Goal: Information Seeking & Learning: Learn about a topic

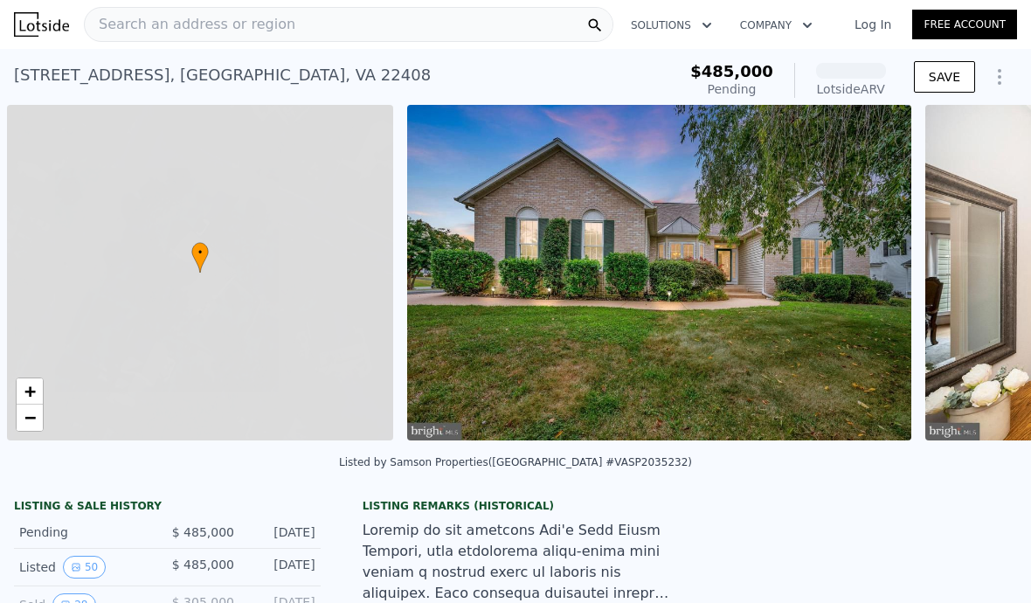
scroll to position [0, 7]
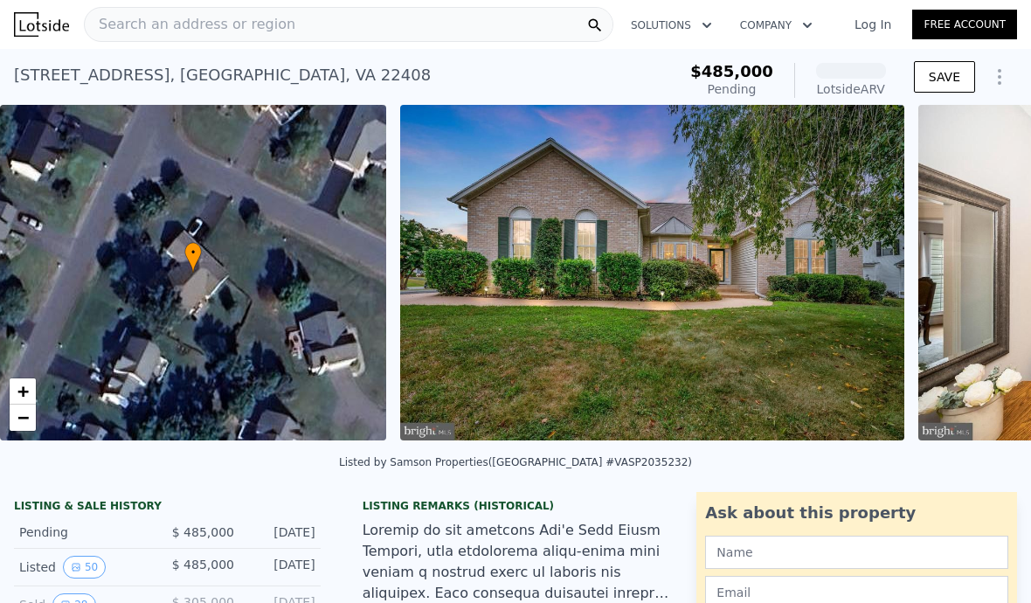
click at [231, 17] on span "Search an address or region" at bounding box center [190, 24] width 211 height 21
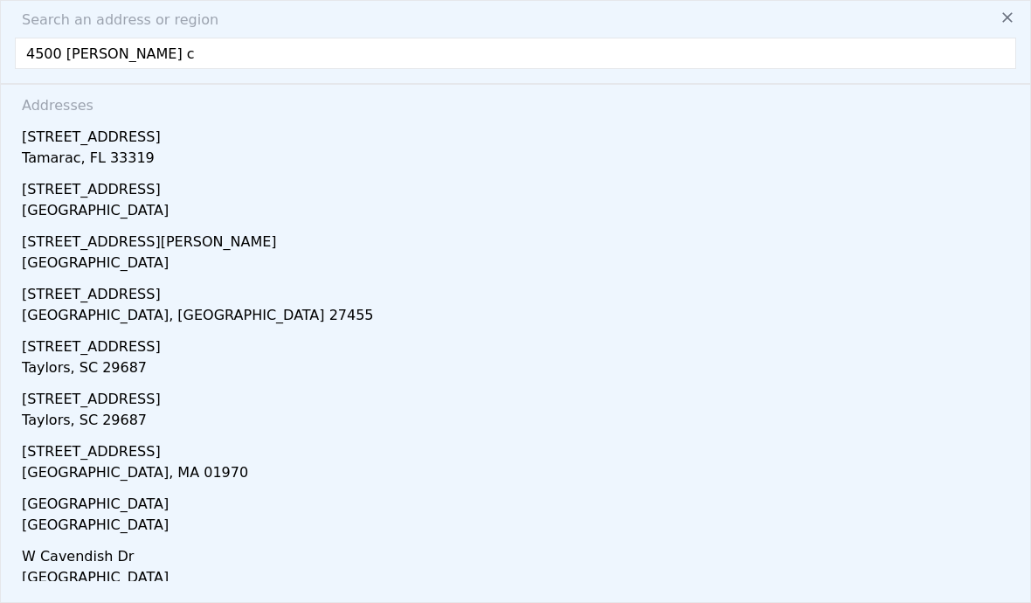
type input "4500 [PERSON_NAME] ct"
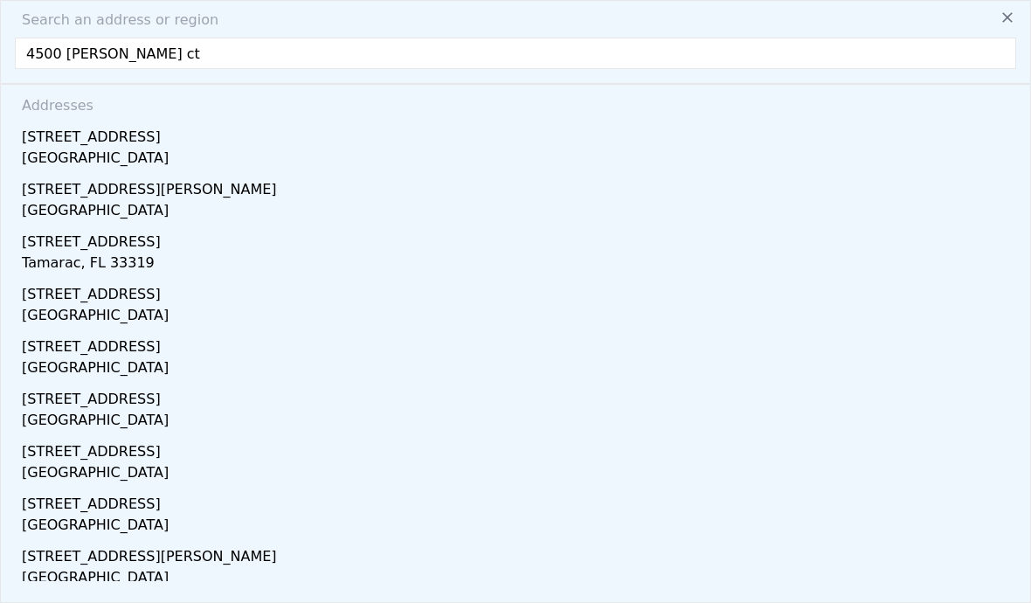
click at [149, 193] on div "[STREET_ADDRESS][PERSON_NAME]" at bounding box center [519, 186] width 995 height 28
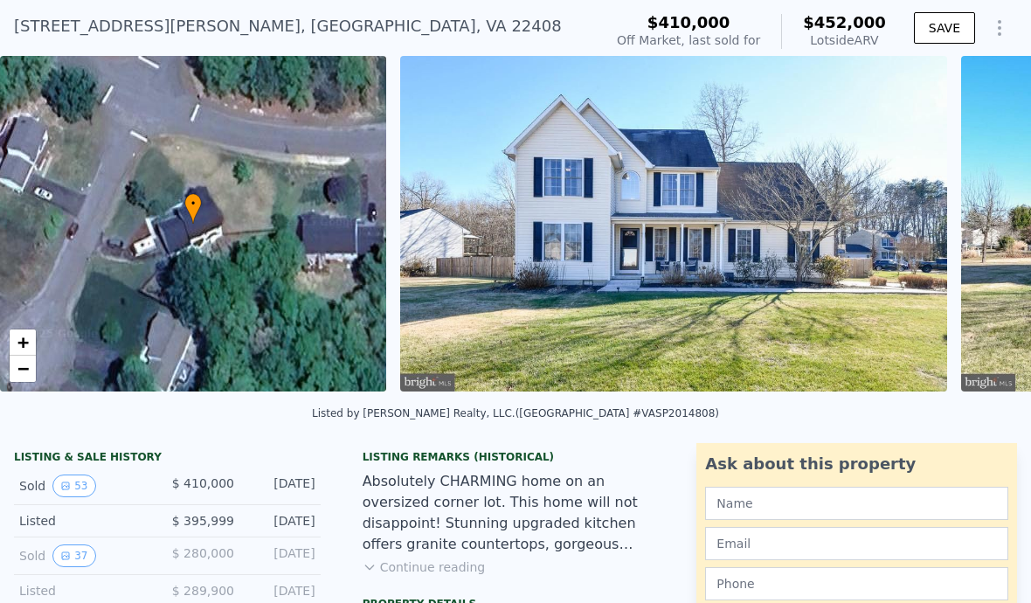
scroll to position [51, 0]
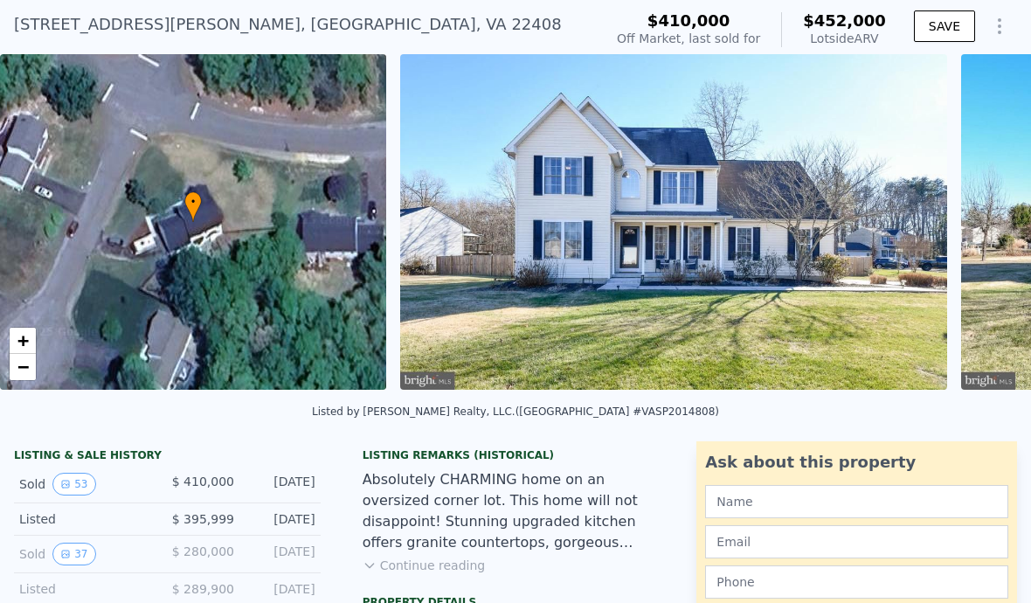
click at [78, 486] on button "53" at bounding box center [73, 484] width 43 height 23
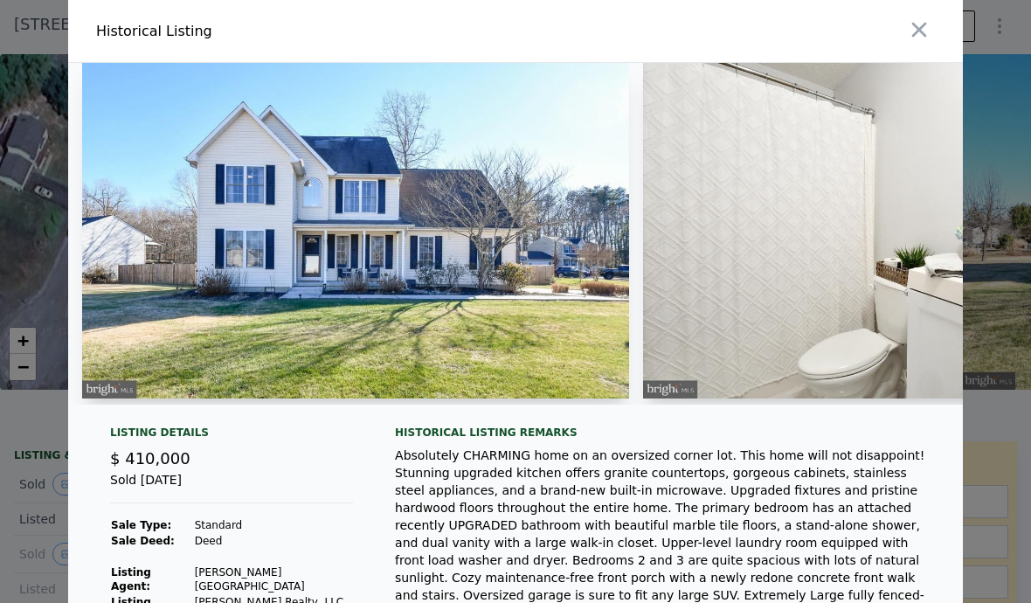
click at [460, 241] on img at bounding box center [355, 231] width 547 height 336
click at [482, 274] on img at bounding box center [355, 231] width 547 height 336
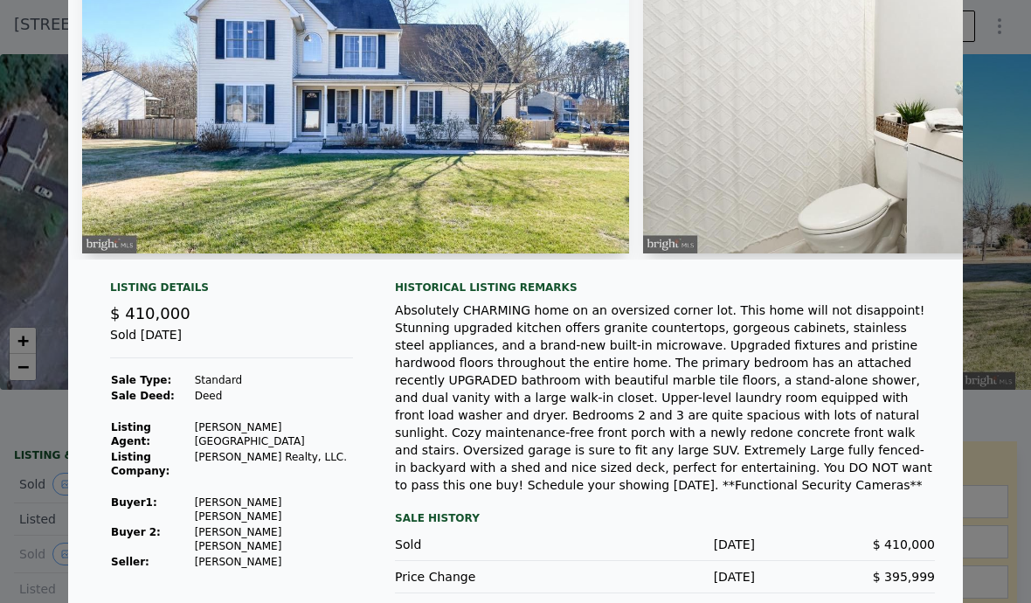
scroll to position [144, 0]
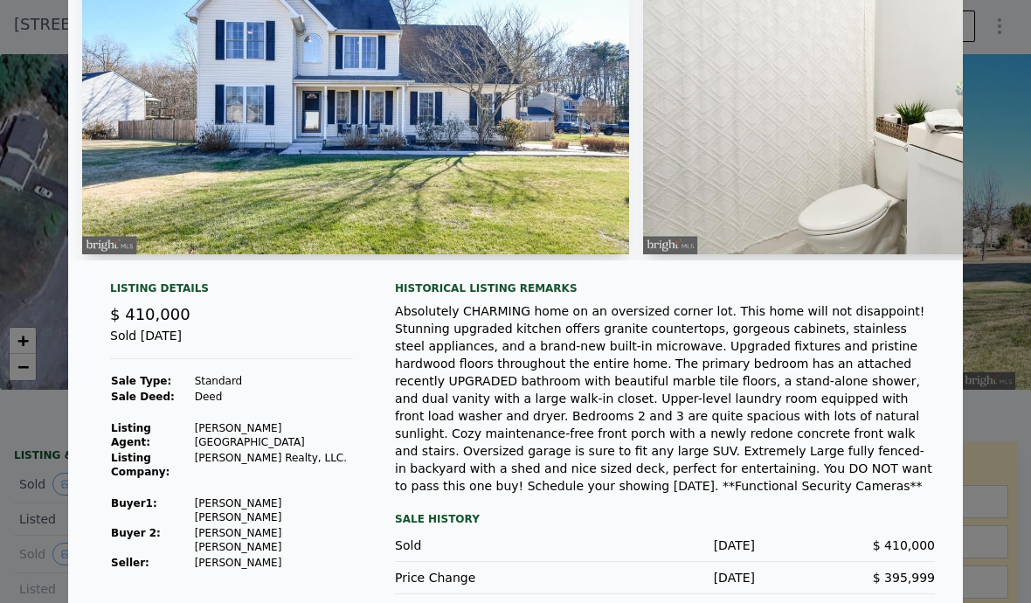
click at [582, 184] on img at bounding box center [355, 87] width 547 height 336
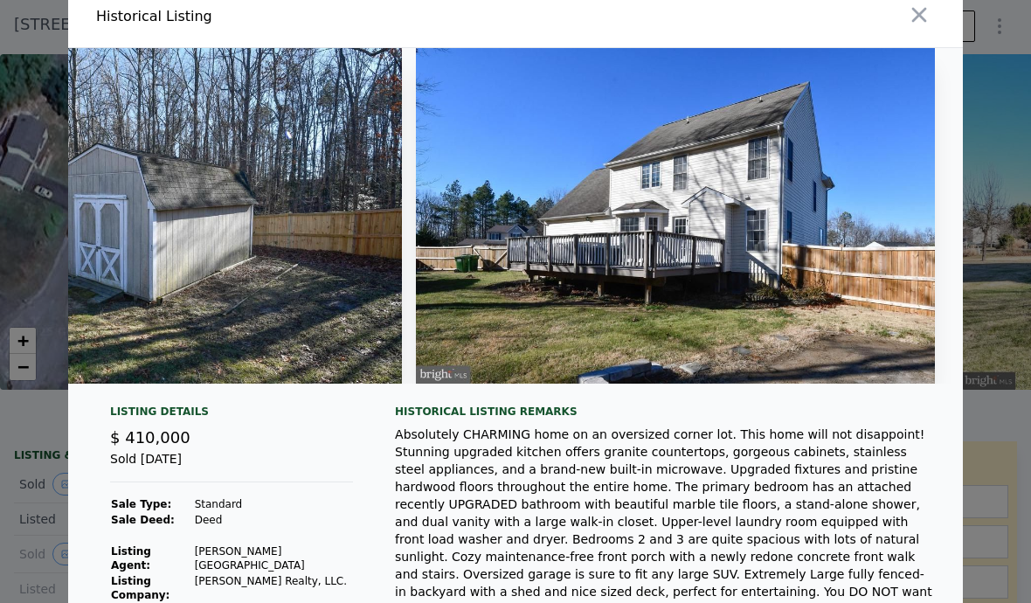
scroll to position [0, 25663]
click at [913, 30] on button "button" at bounding box center [919, 14] width 31 height 31
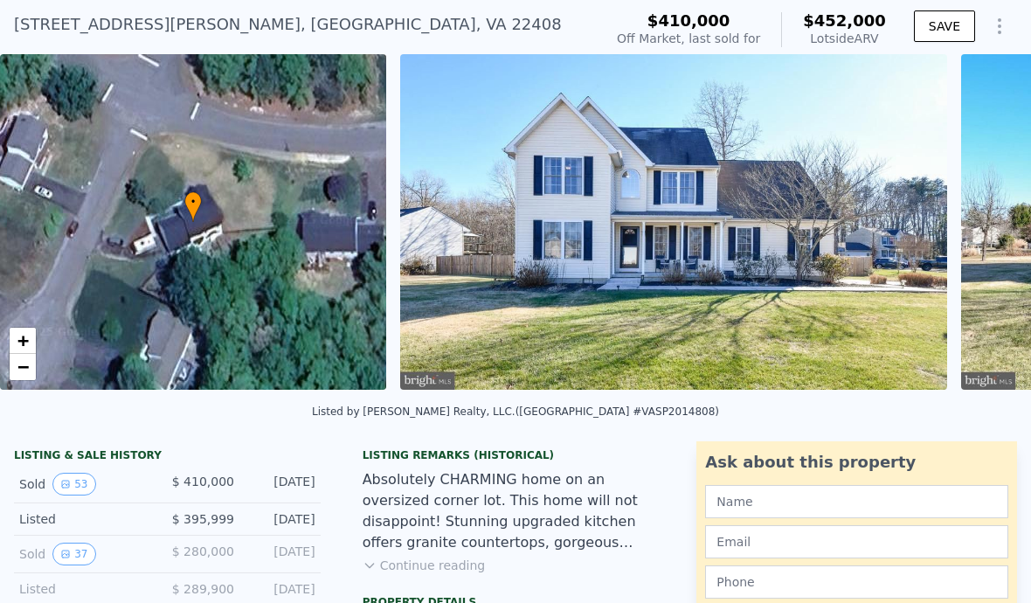
click at [81, 543] on button "37" at bounding box center [73, 554] width 43 height 23
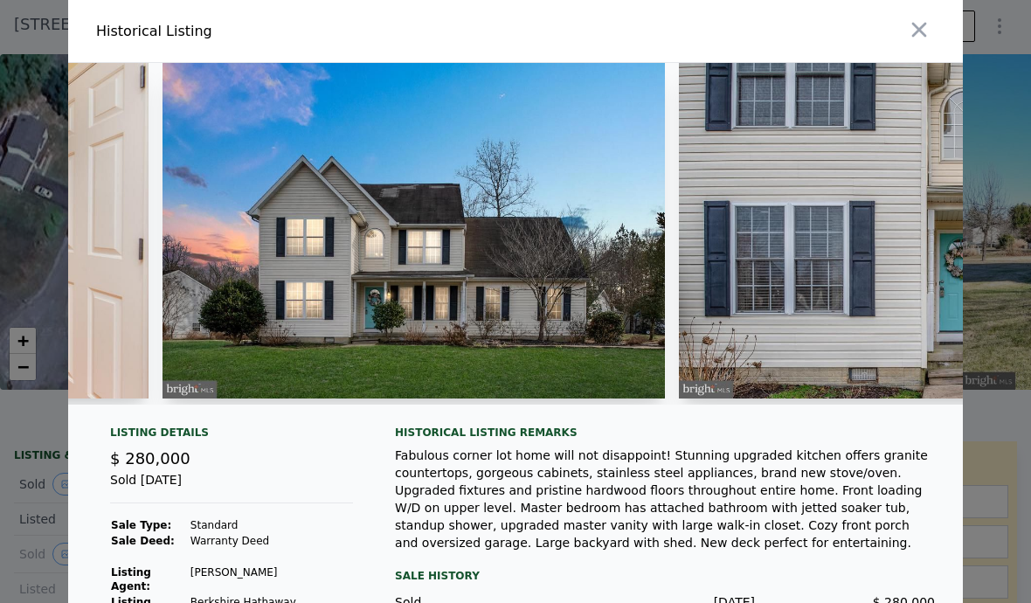
scroll to position [0, 435]
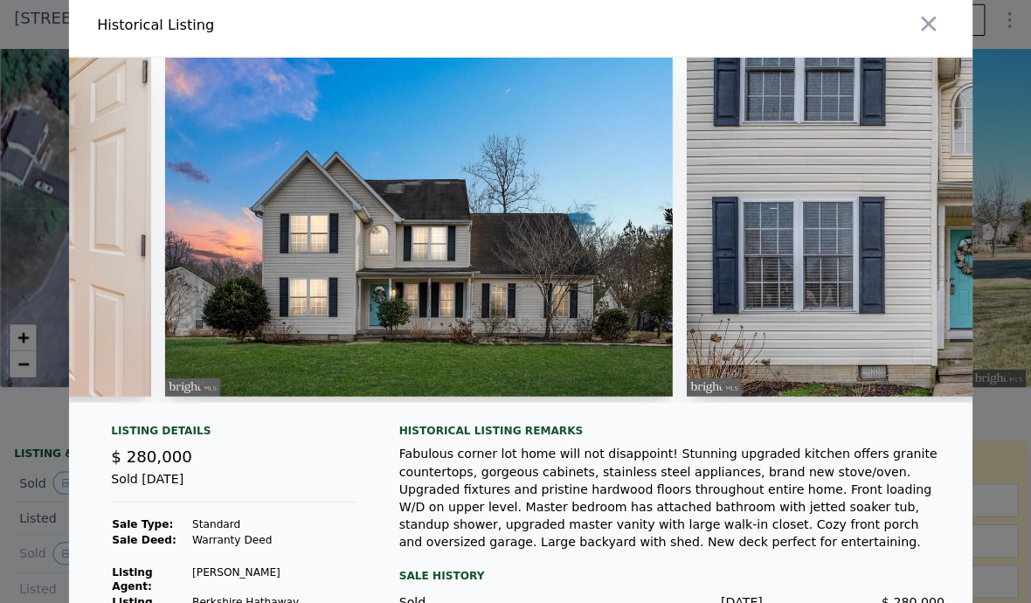
click at [925, 28] on icon "button" at bounding box center [919, 29] width 24 height 24
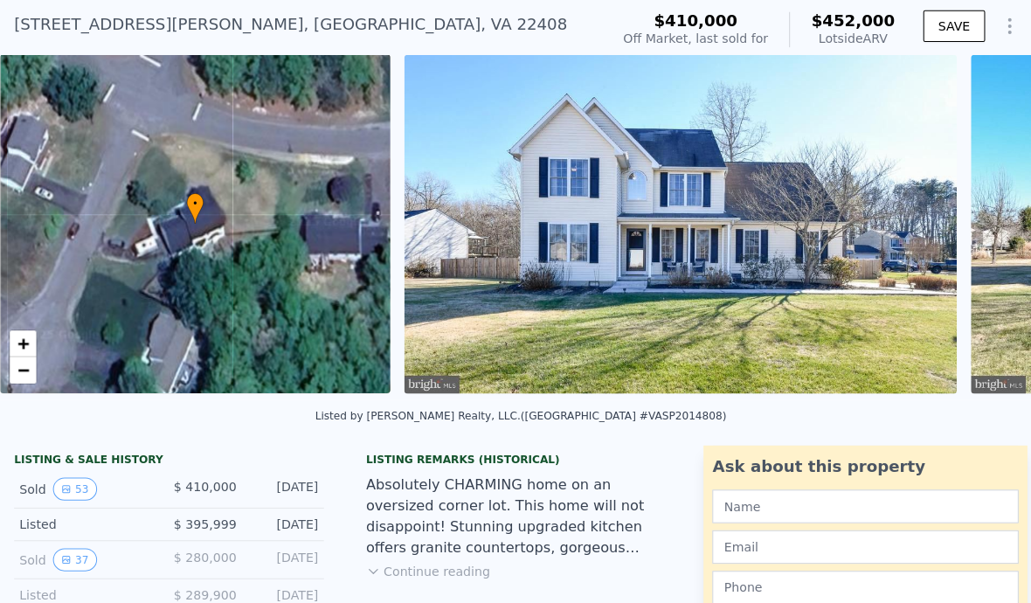
click at [86, 481] on button "53" at bounding box center [73, 484] width 43 height 23
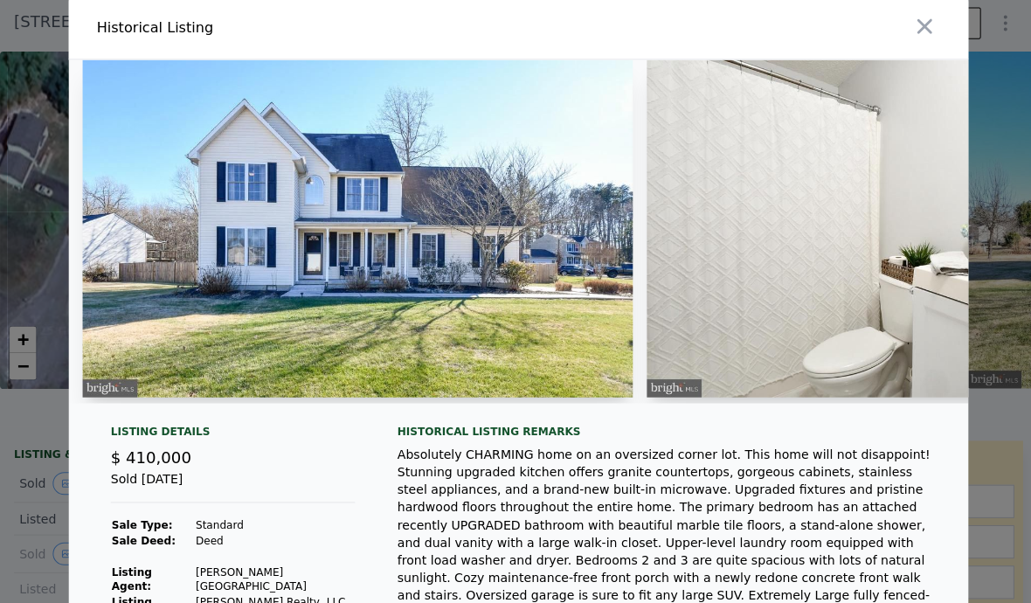
click at [919, 22] on icon "button" at bounding box center [919, 29] width 24 height 24
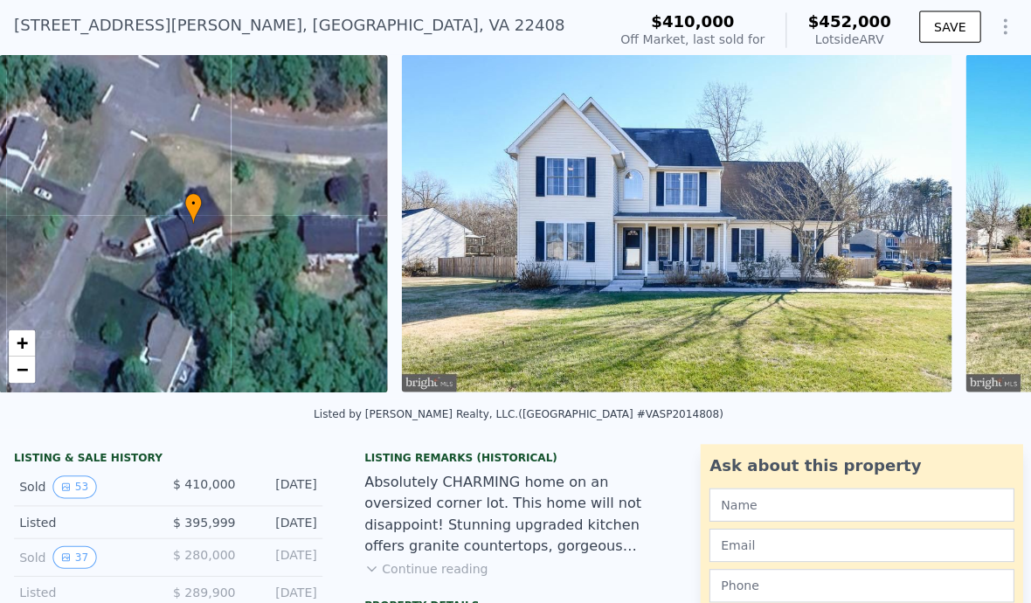
scroll to position [0, 7]
click at [689, 121] on img at bounding box center [673, 222] width 547 height 336
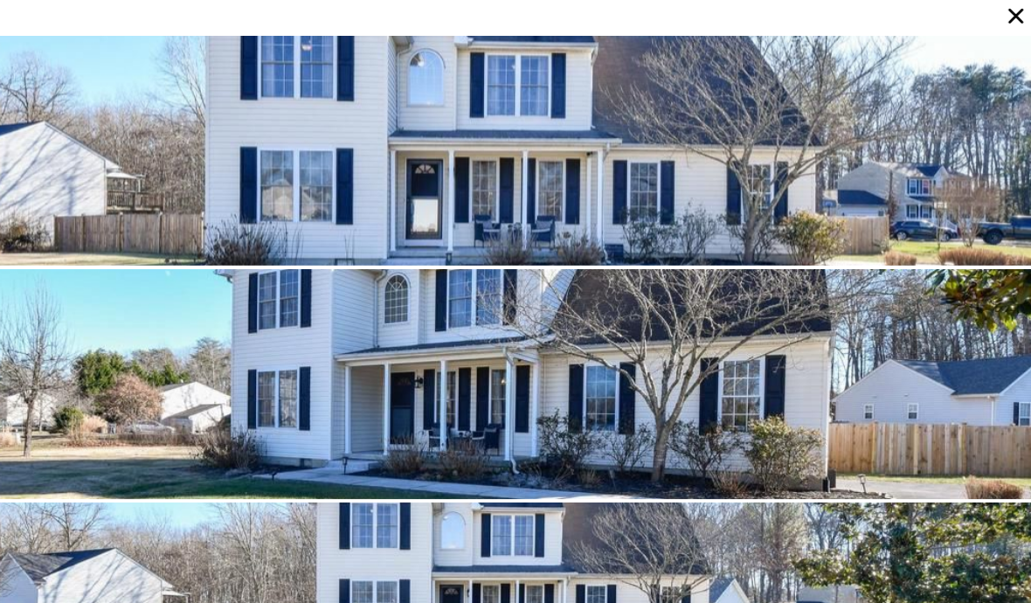
scroll to position [76, 0]
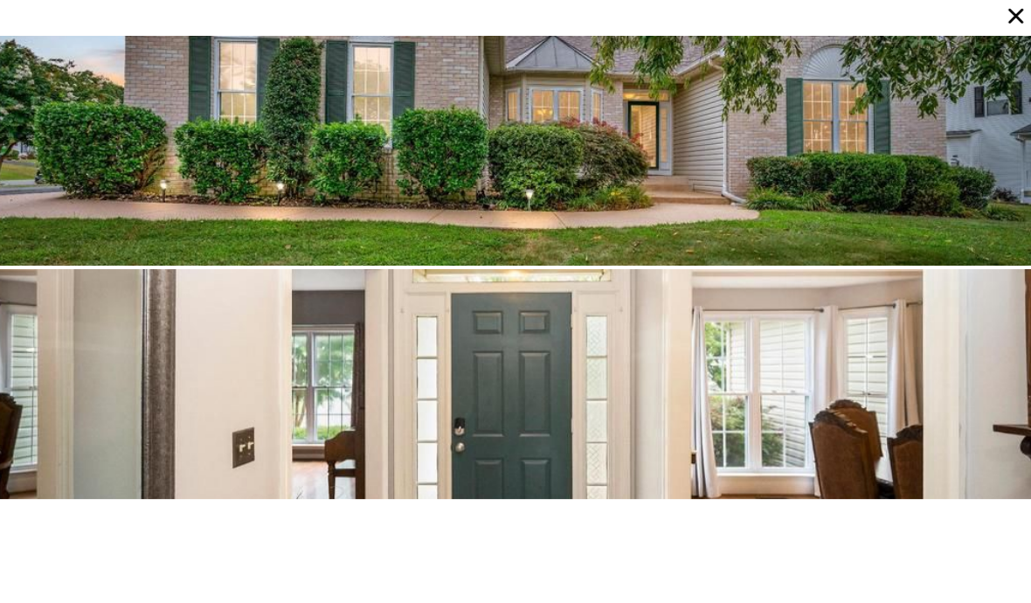
type input "$ 504,000"
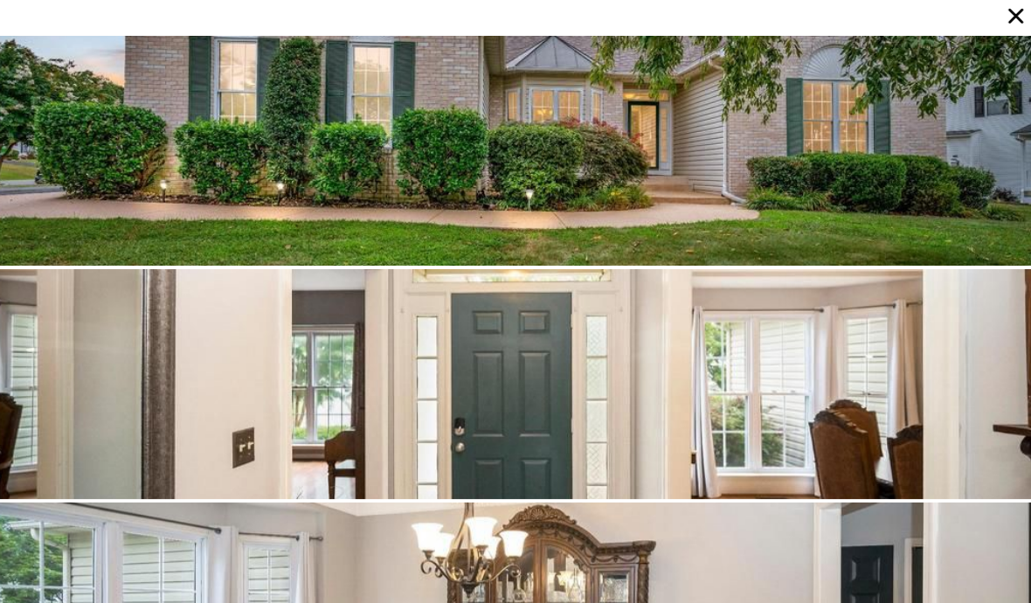
type input "4"
type input "1.5"
type input "1479"
type input "2638"
type input "10000"
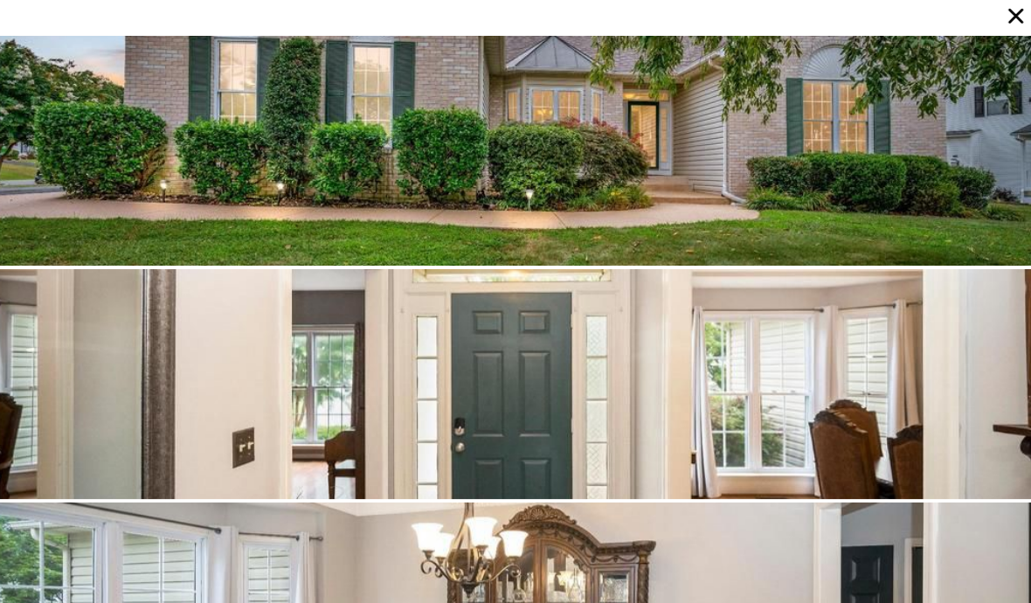
type input "26680"
type input "-$ 38,435"
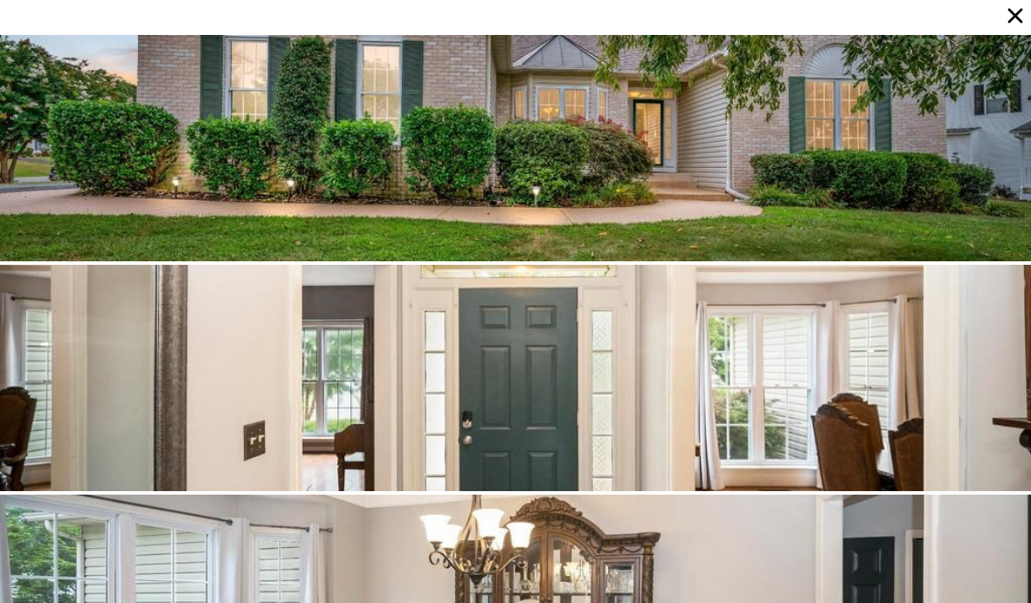
click at [1012, 14] on icon at bounding box center [1015, 15] width 24 height 24
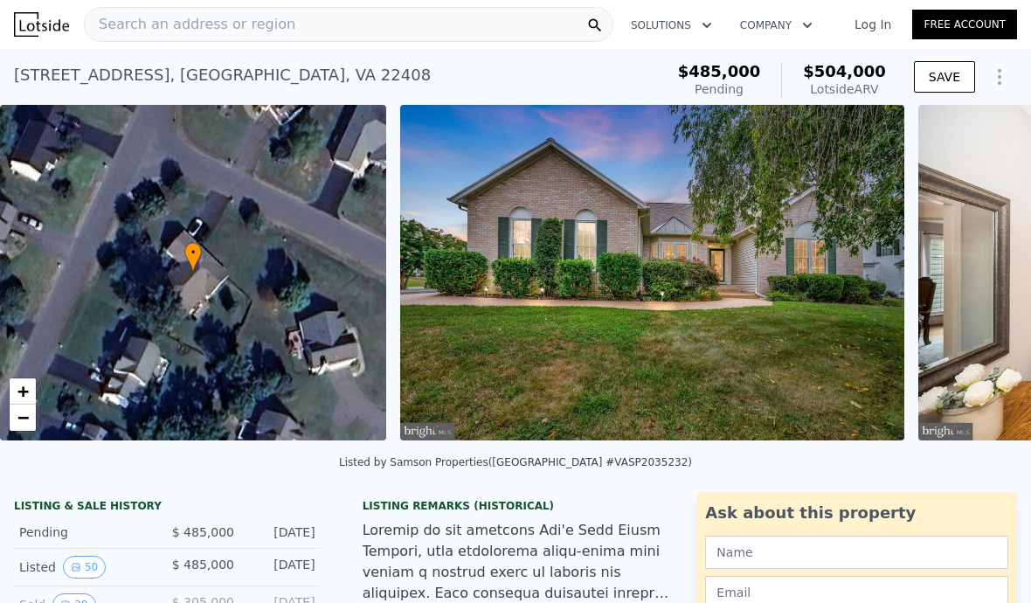
click at [112, 18] on span "Search an address or region" at bounding box center [190, 24] width 211 height 21
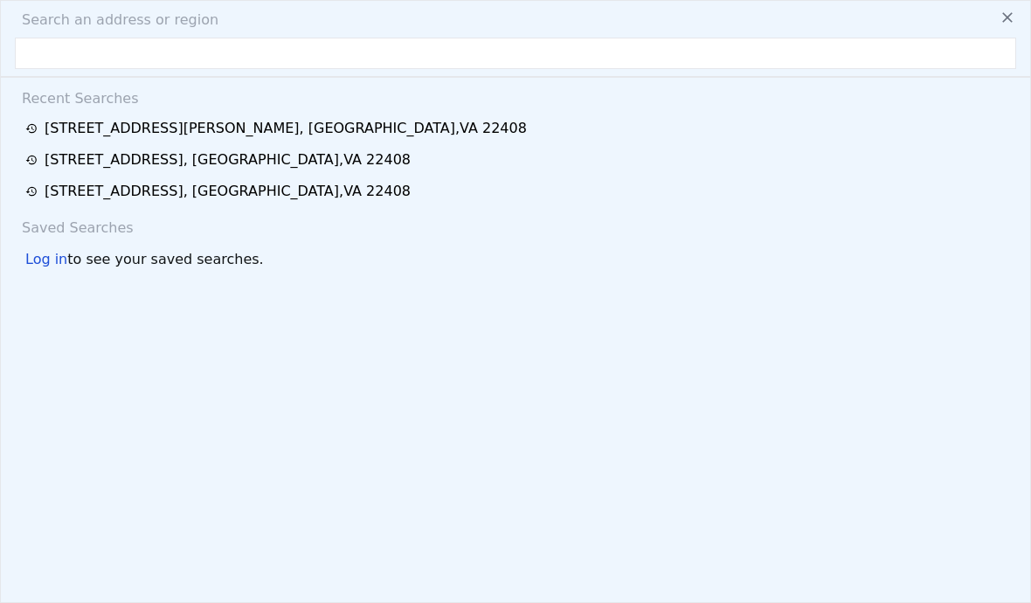
click at [131, 135] on div "[STREET_ADDRESS][PERSON_NAME]" at bounding box center [286, 128] width 482 height 21
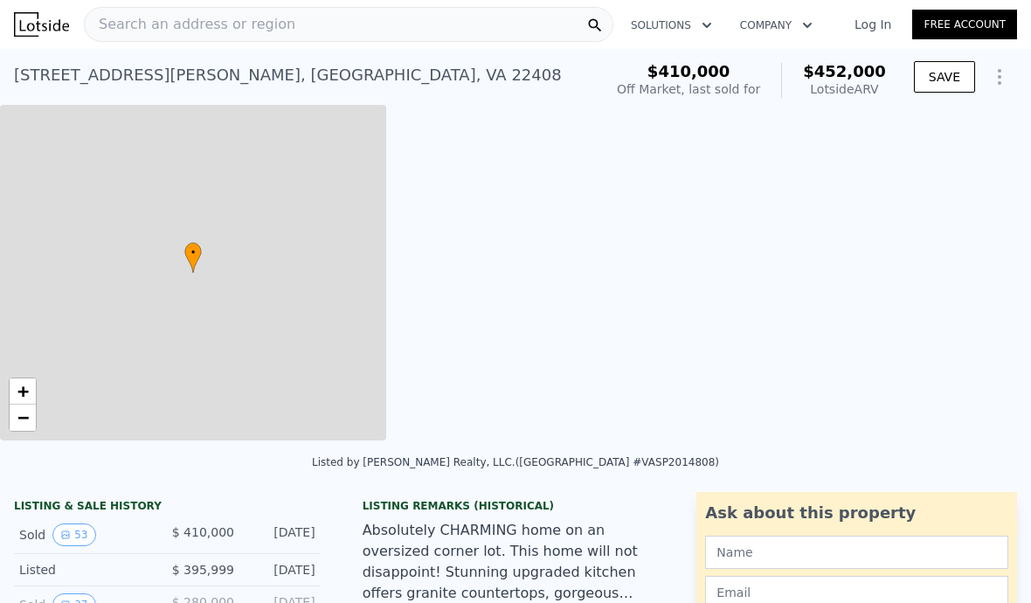
type input "$ 452,000"
type input "5"
type input "2"
type input "1598"
type input "2336"
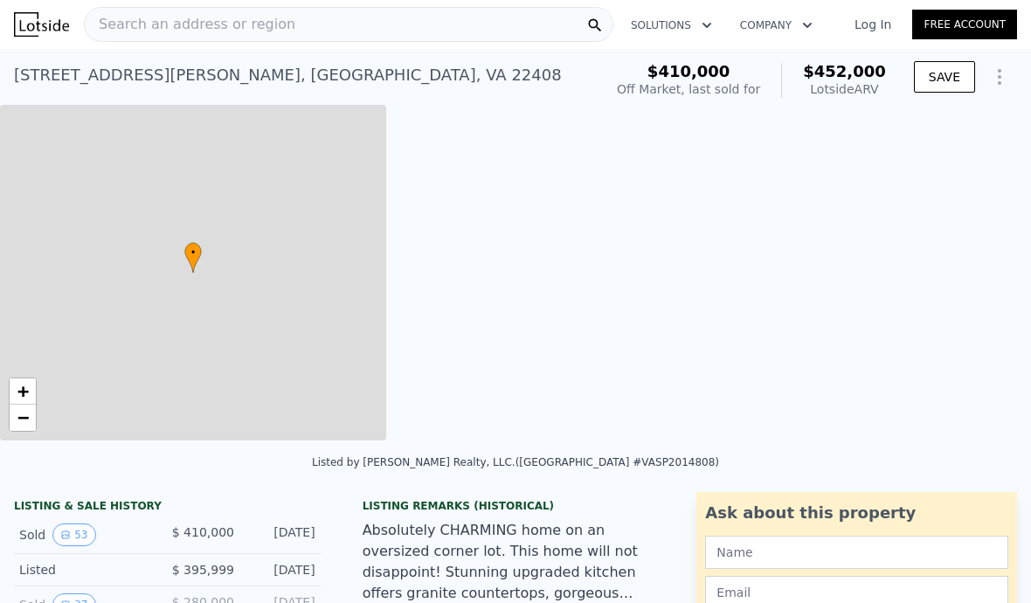
type input "11104"
type input "25155"
type input "-$ 7,843"
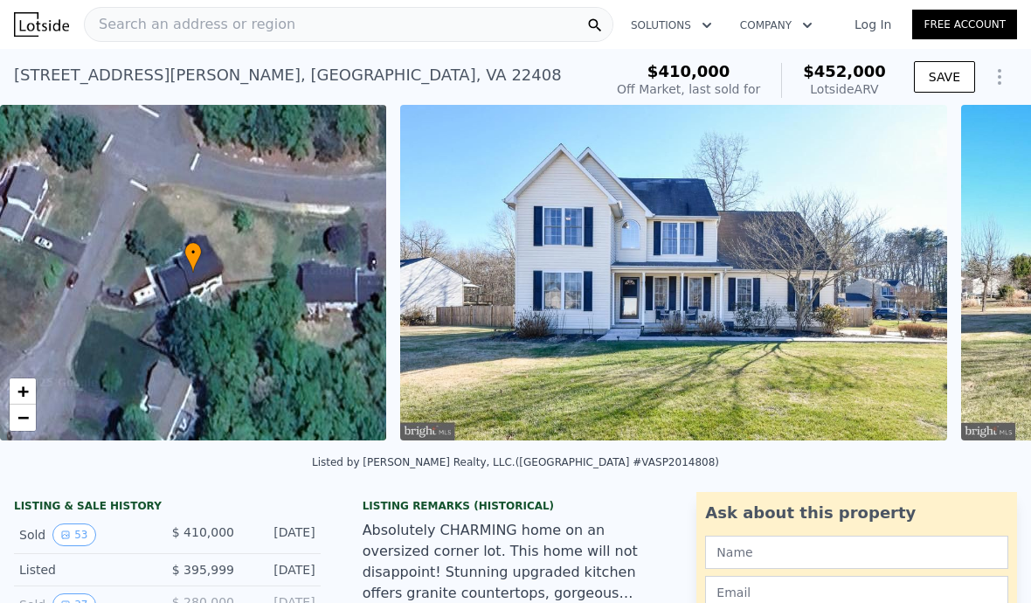
click at [775, 288] on img at bounding box center [673, 273] width 547 height 336
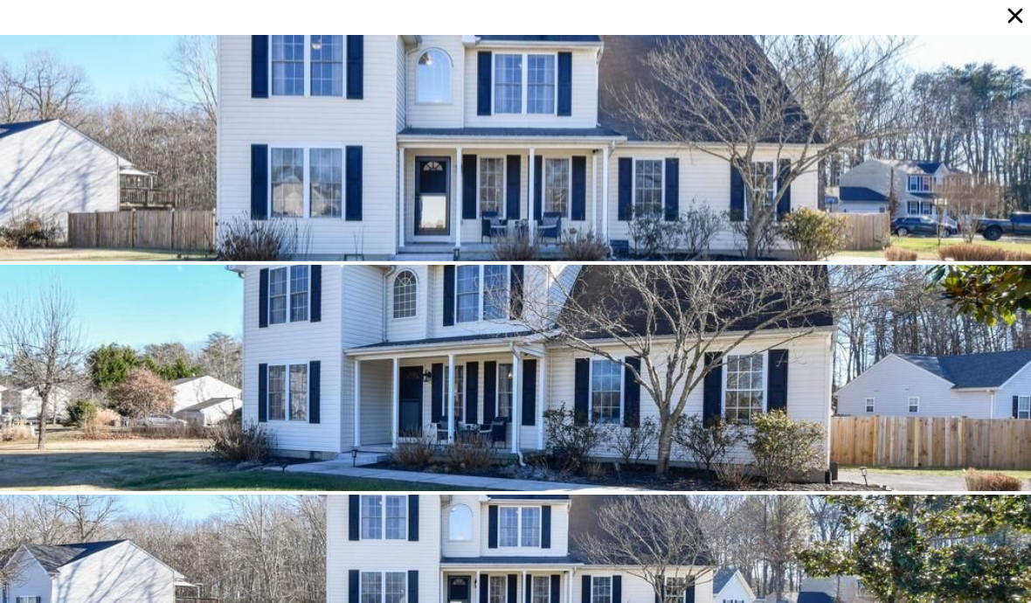
click at [1016, 24] on icon at bounding box center [1015, 15] width 24 height 24
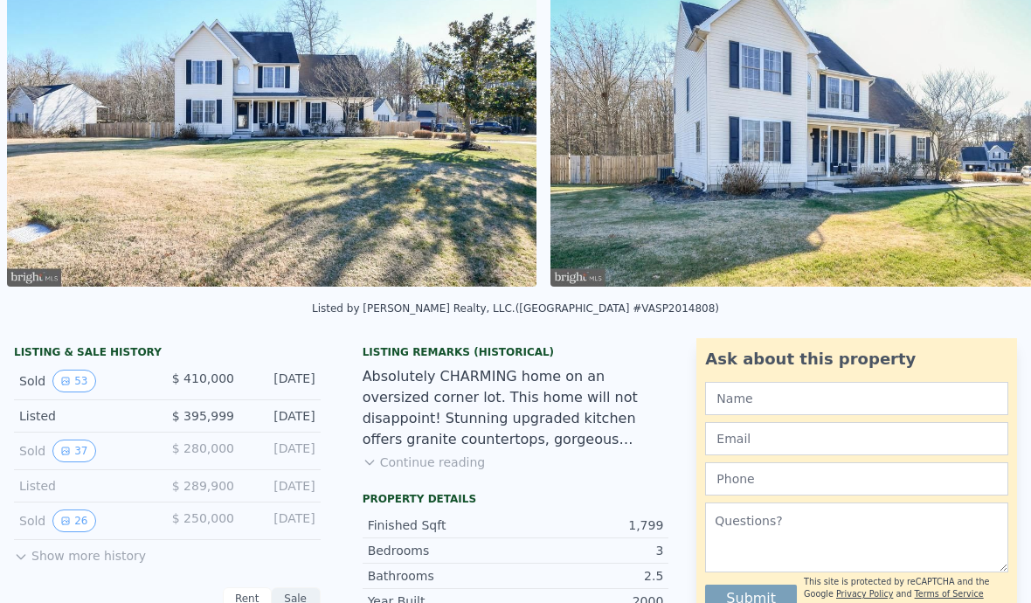
scroll to position [159, 0]
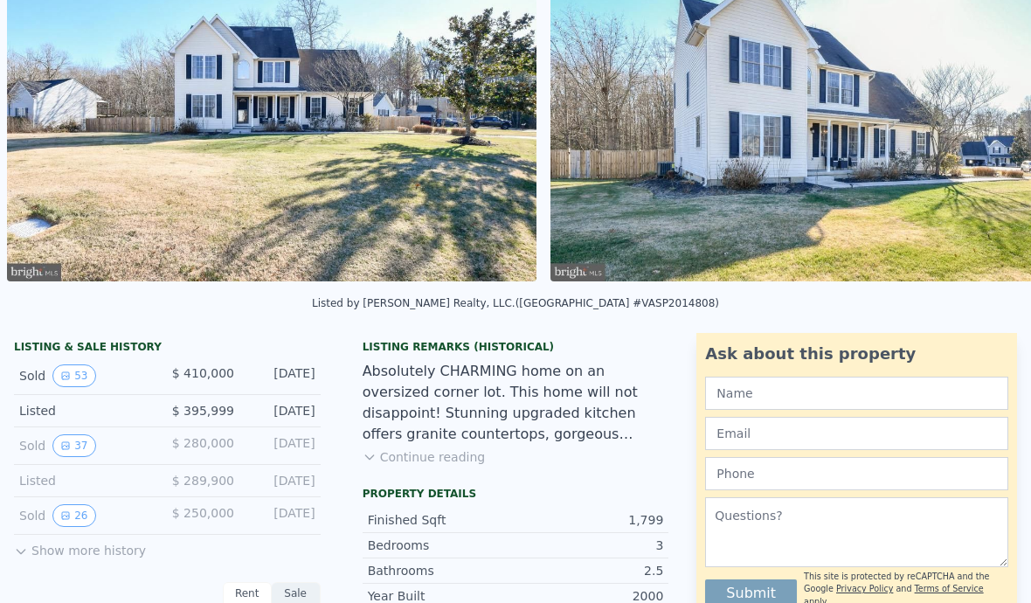
click at [34, 548] on button "Show more history" at bounding box center [80, 547] width 132 height 24
click at [63, 510] on icon "View historical data" at bounding box center [65, 515] width 10 height 10
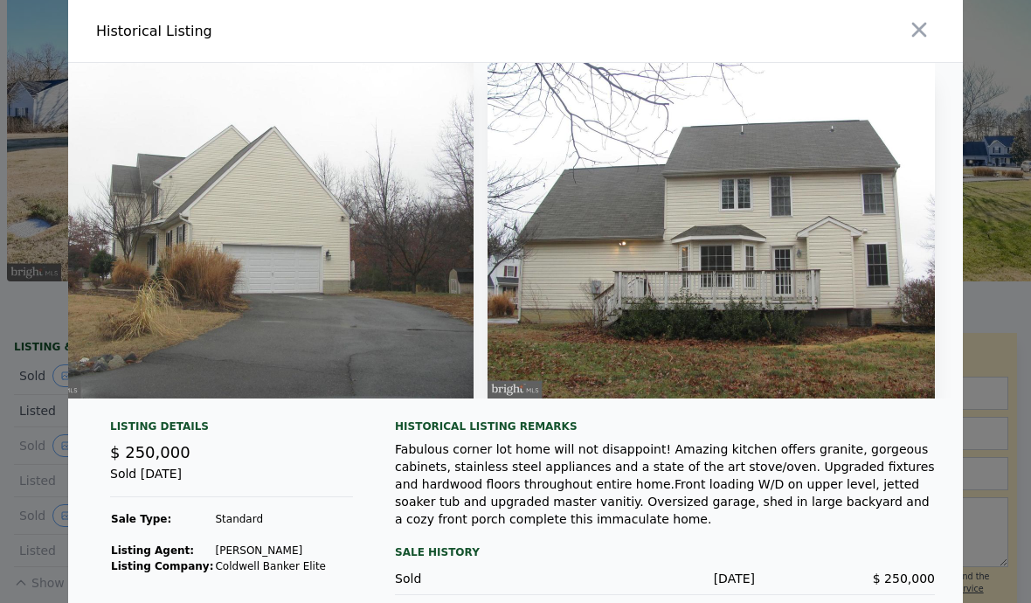
scroll to position [0, 9341]
click at [914, 42] on icon "button" at bounding box center [919, 29] width 24 height 24
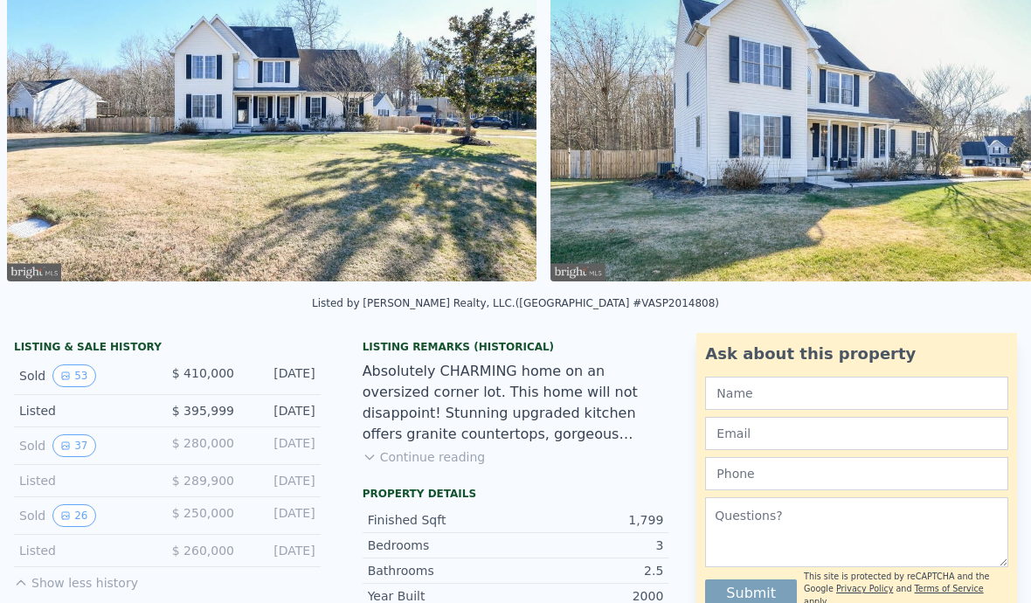
click at [68, 449] on icon "View historical data" at bounding box center [65, 445] width 10 height 10
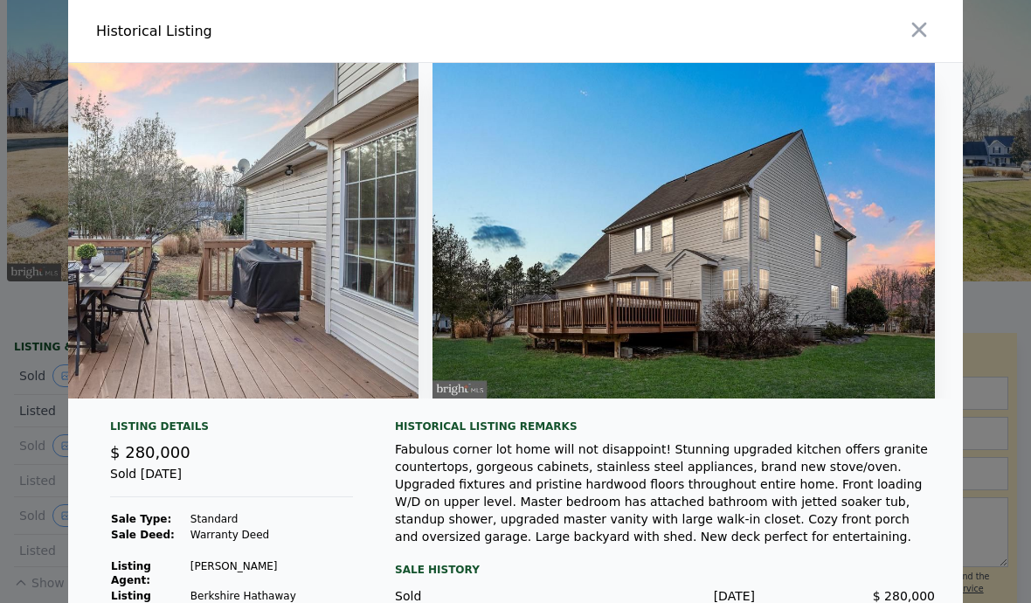
scroll to position [0, 18218]
click at [932, 33] on button "button" at bounding box center [919, 29] width 31 height 31
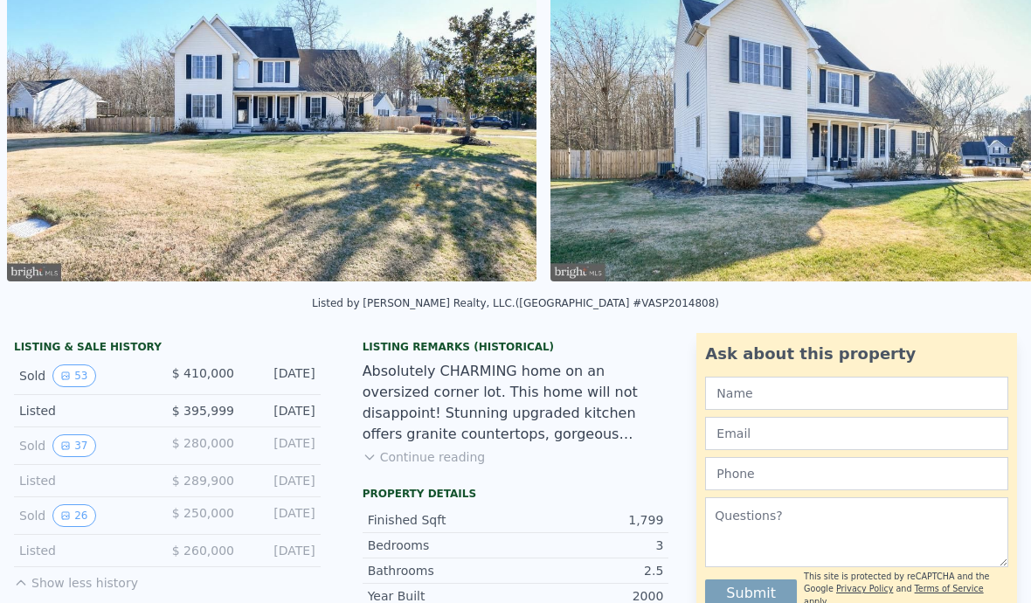
click at [63, 371] on icon "View historical data" at bounding box center [65, 376] width 10 height 10
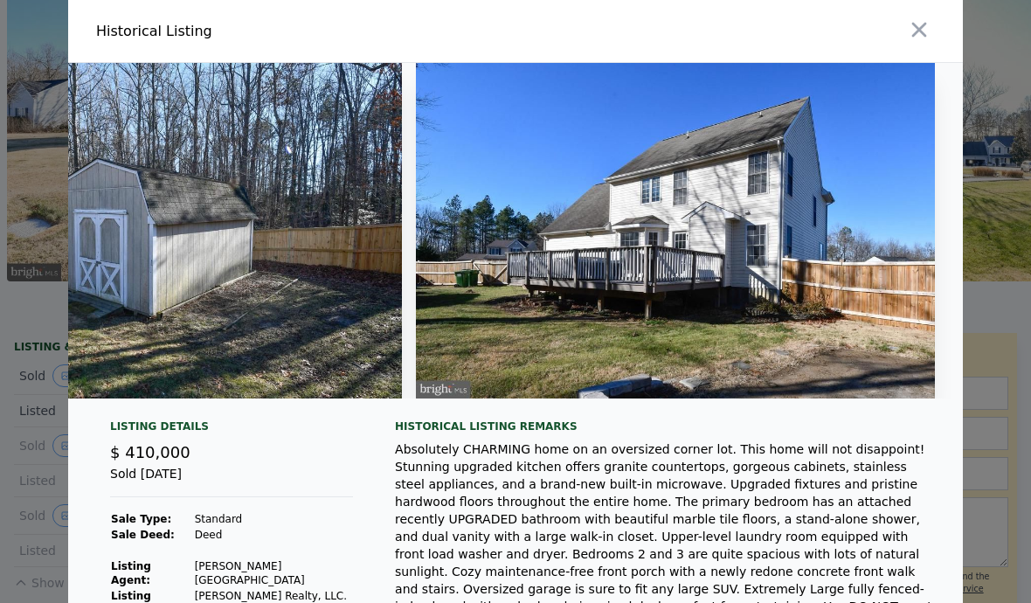
scroll to position [0, 0]
click at [927, 27] on icon "button" at bounding box center [919, 29] width 24 height 24
